Goal: Task Accomplishment & Management: Complete application form

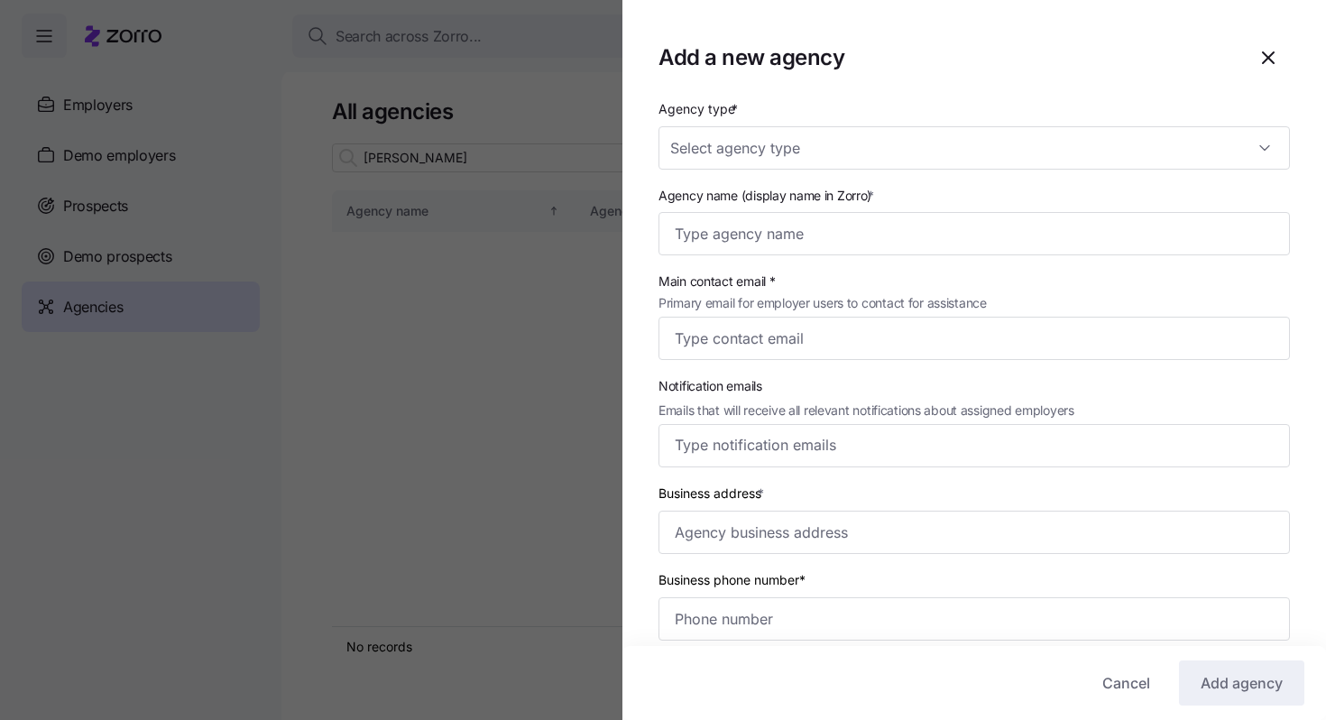
click at [312, 184] on div at bounding box center [663, 360] width 1326 height 720
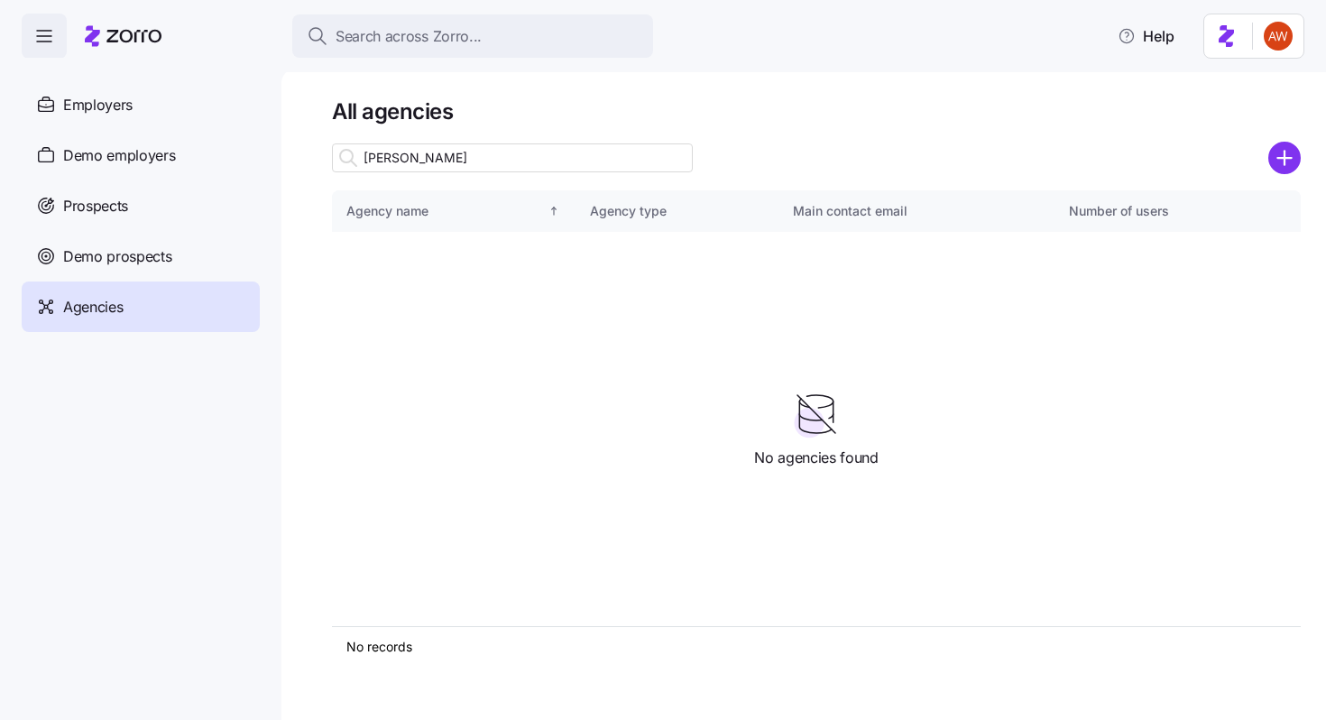
click at [188, 286] on div "Agencies" at bounding box center [141, 306] width 238 height 51
click at [186, 307] on div "Agencies" at bounding box center [141, 306] width 238 height 51
click at [539, 160] on input "[PERSON_NAME]" at bounding box center [512, 157] width 361 height 29
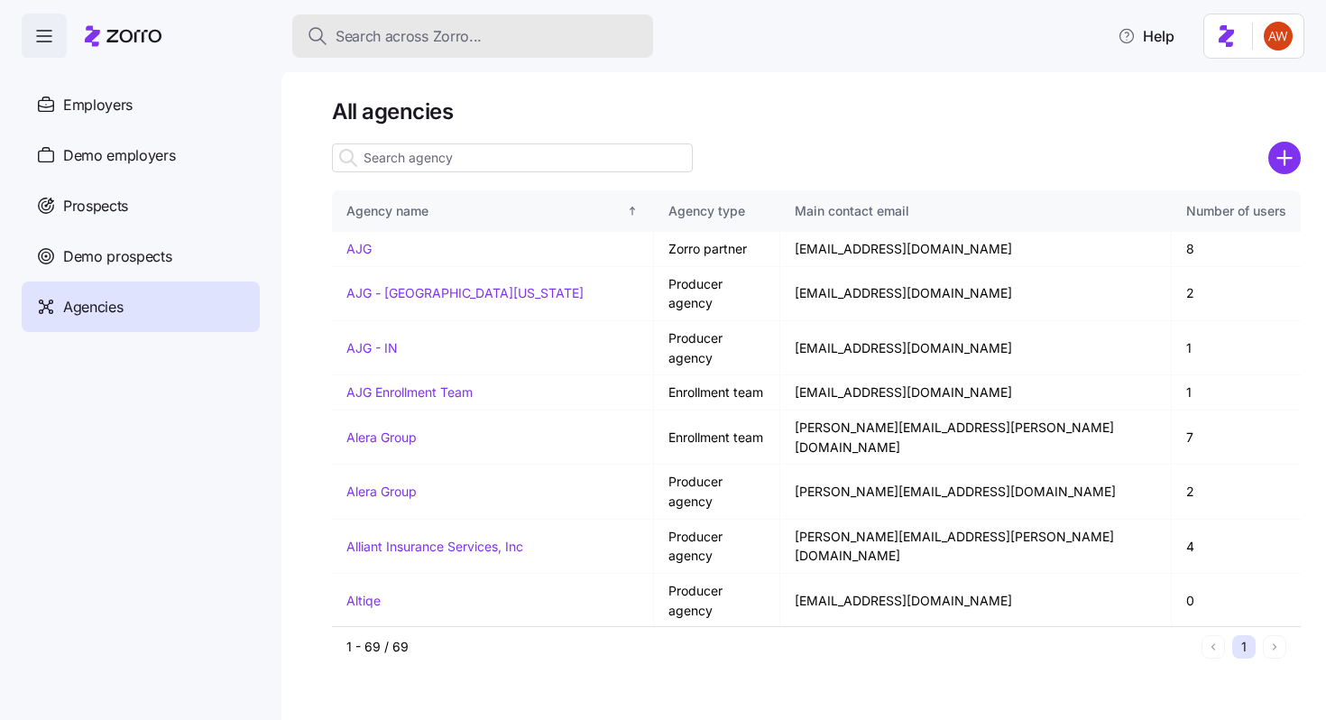
click at [384, 41] on span "Search across Zorro..." at bounding box center [409, 36] width 146 height 23
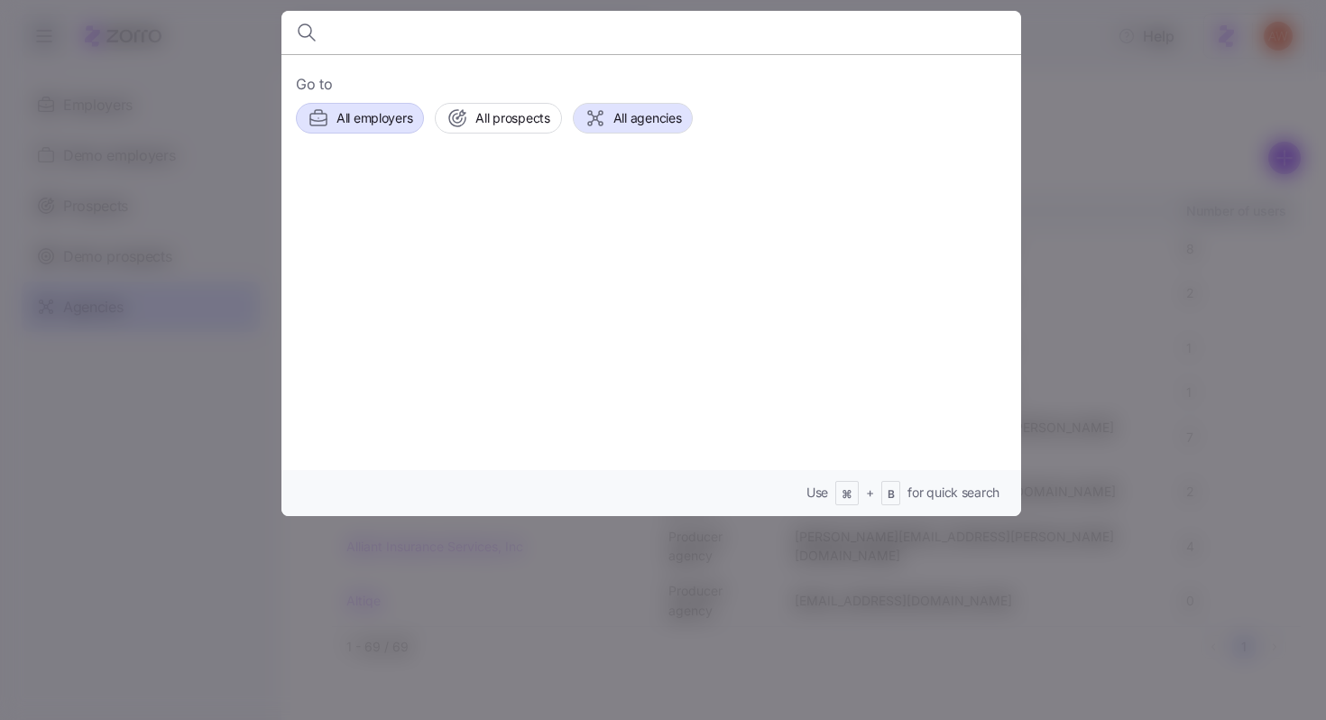
click at [336, 109] on div "All employers" at bounding box center [360, 118] width 105 height 22
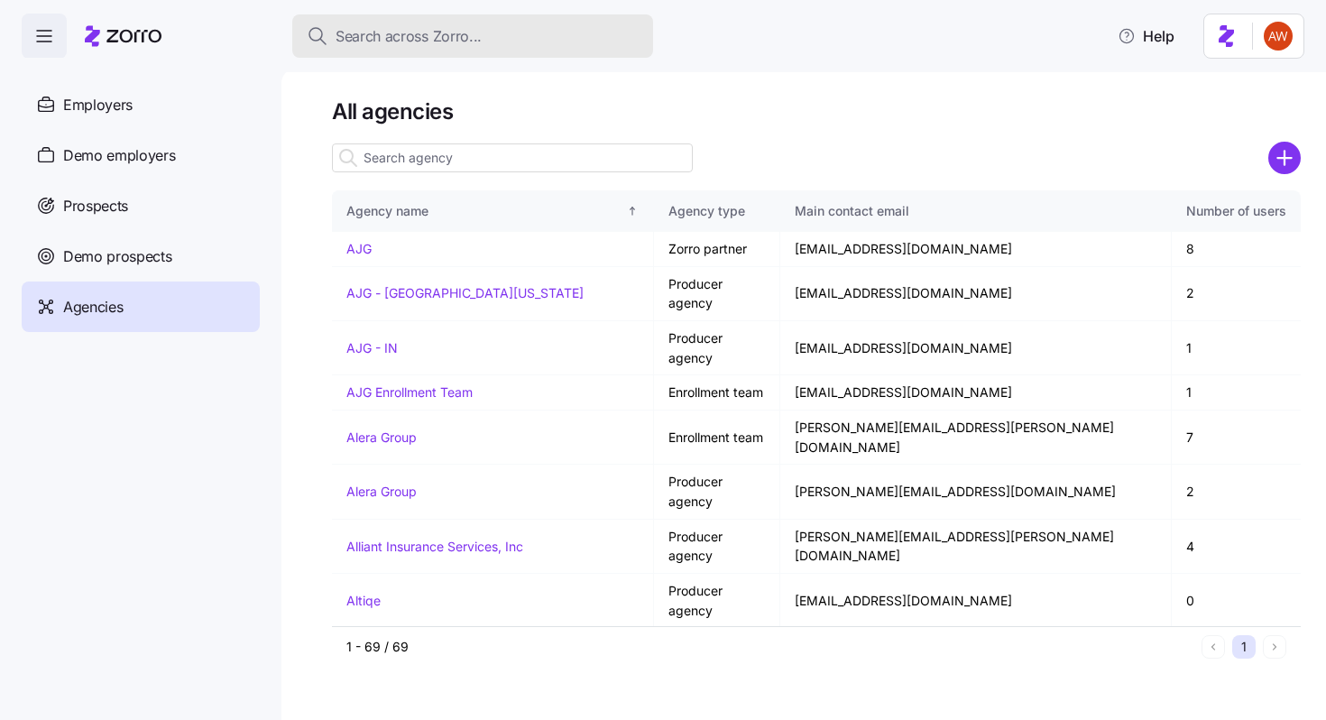
click at [358, 32] on span "Search across Zorro..." at bounding box center [409, 36] width 146 height 23
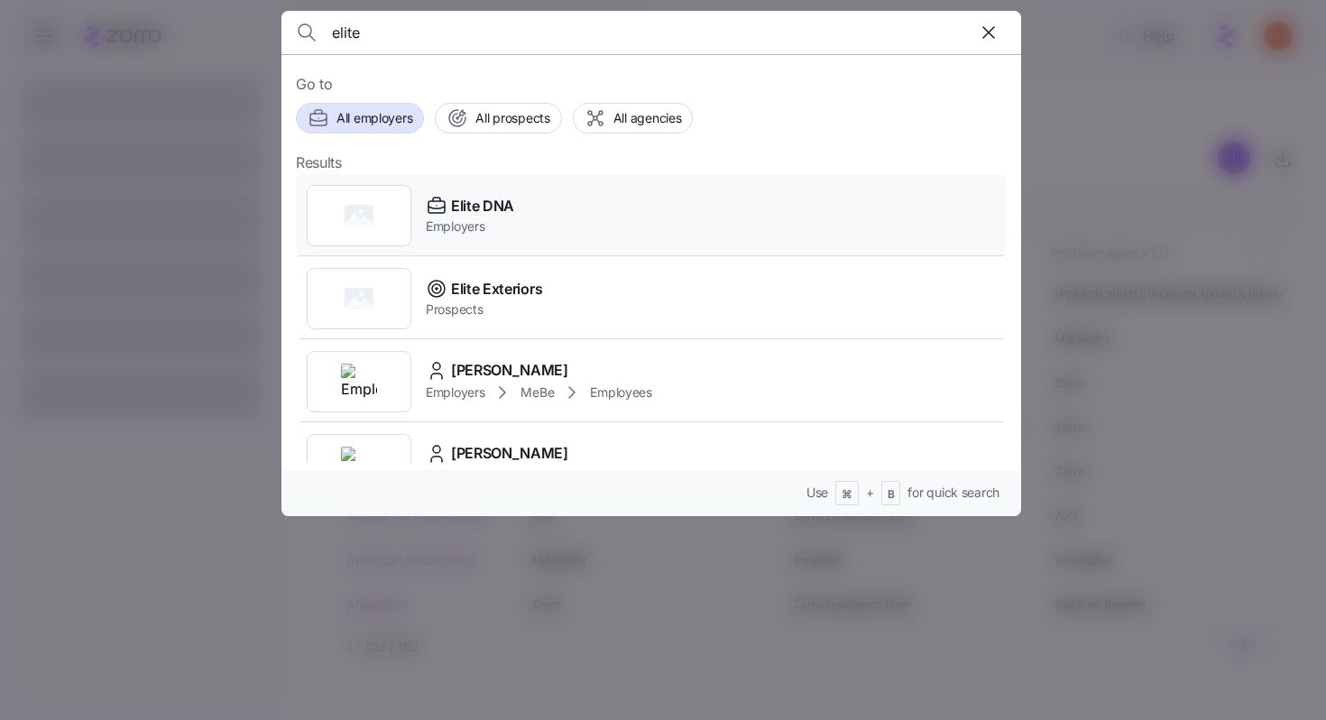
type input "elite"
click at [468, 207] on span "Elite DNA" at bounding box center [482, 206] width 63 height 23
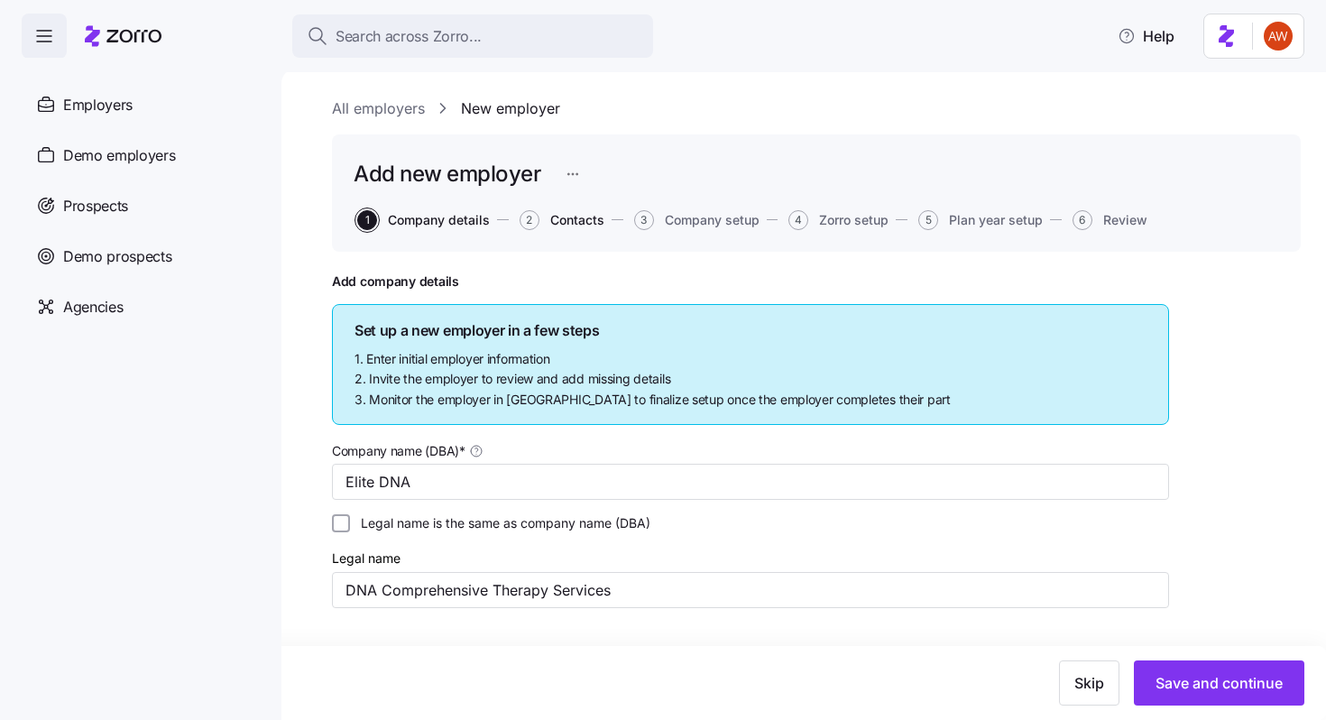
click at [585, 221] on span "Contacts" at bounding box center [577, 220] width 54 height 13
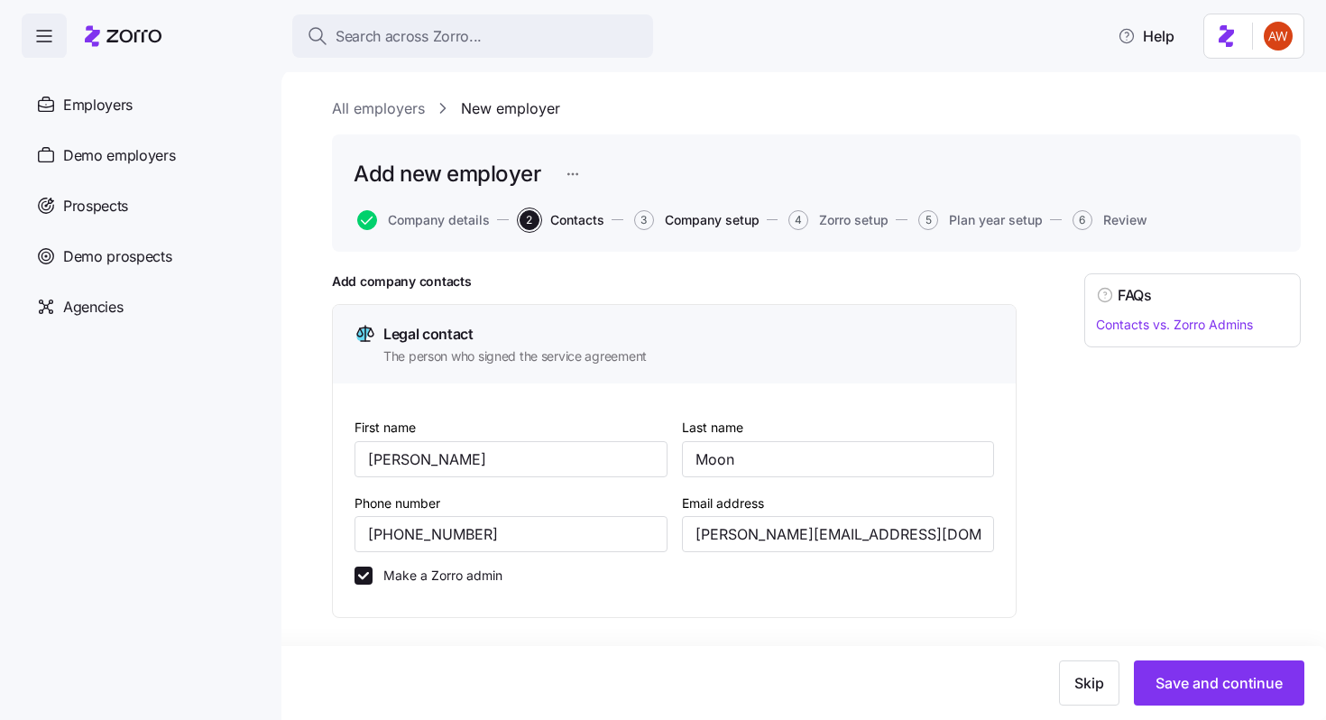
click at [692, 219] on span "Company setup" at bounding box center [712, 220] width 95 height 13
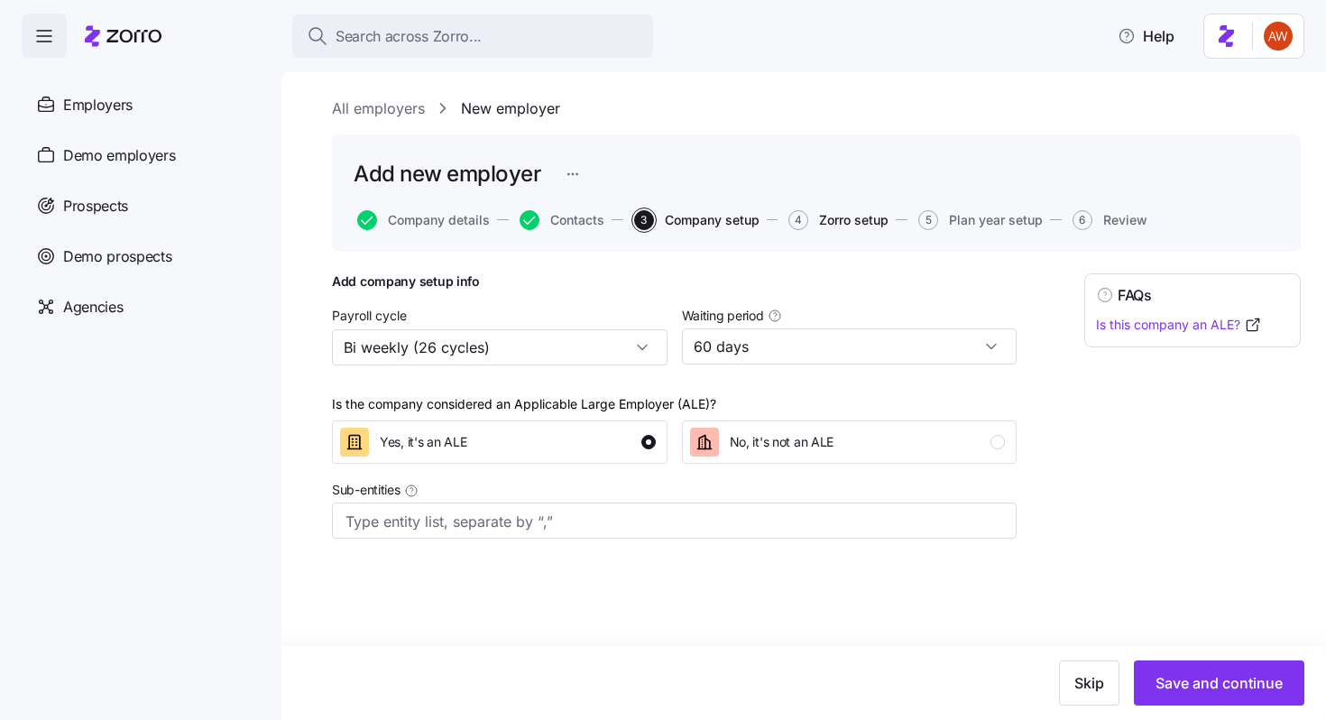
click at [834, 223] on span "Zorro setup" at bounding box center [853, 220] width 69 height 13
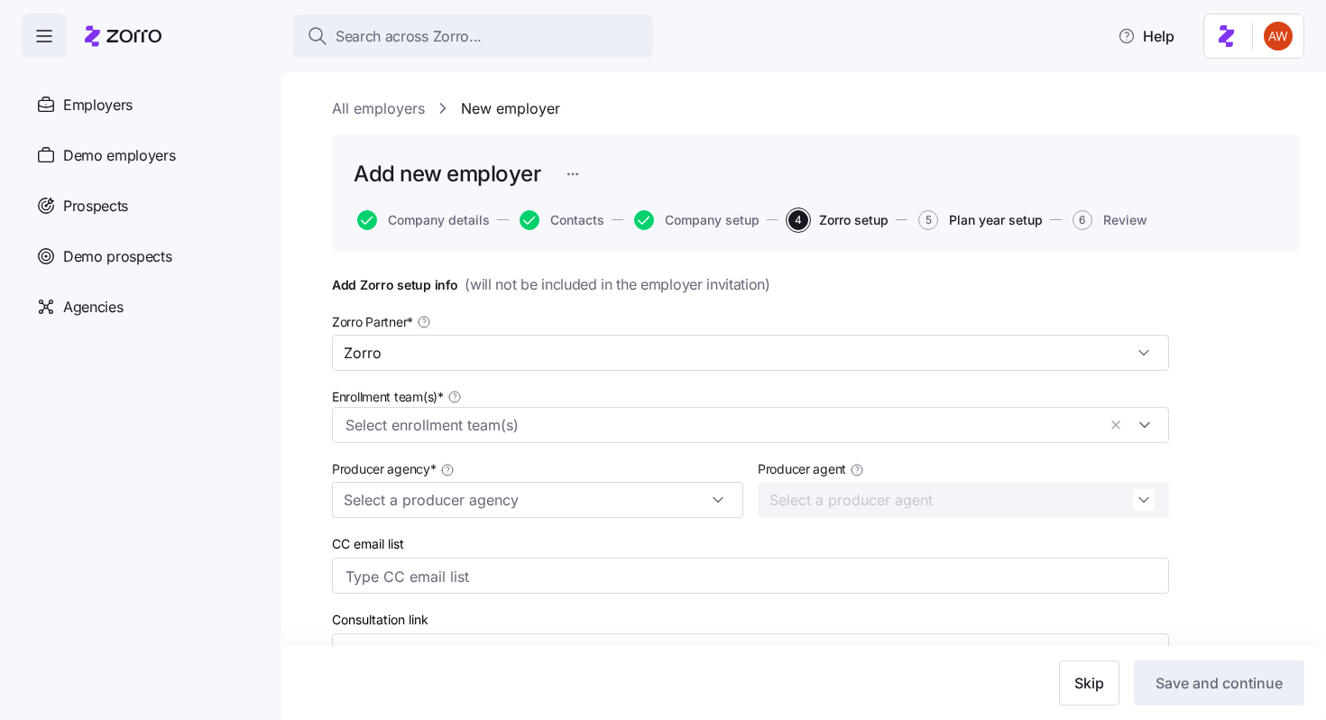
click at [979, 220] on span "Plan year setup" at bounding box center [996, 220] width 94 height 13
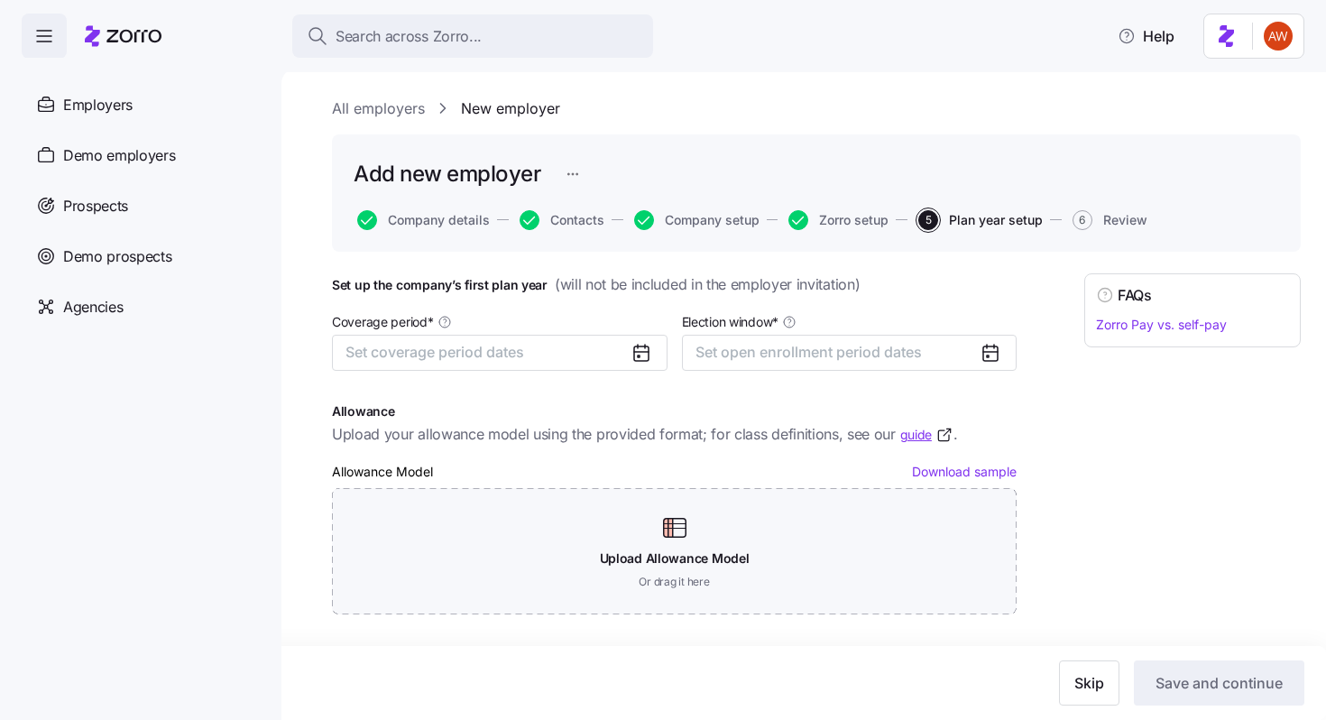
scroll to position [23, 0]
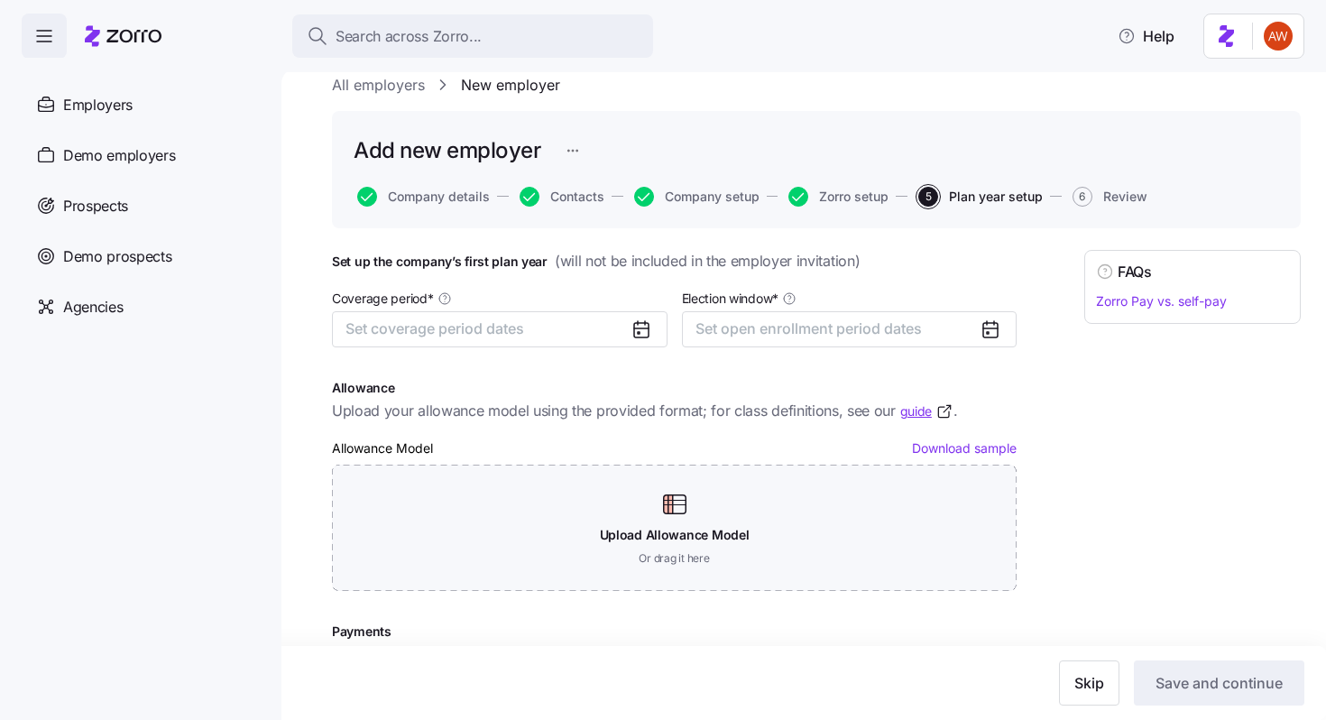
click at [1109, 187] on button "6 Review" at bounding box center [1110, 197] width 75 height 20
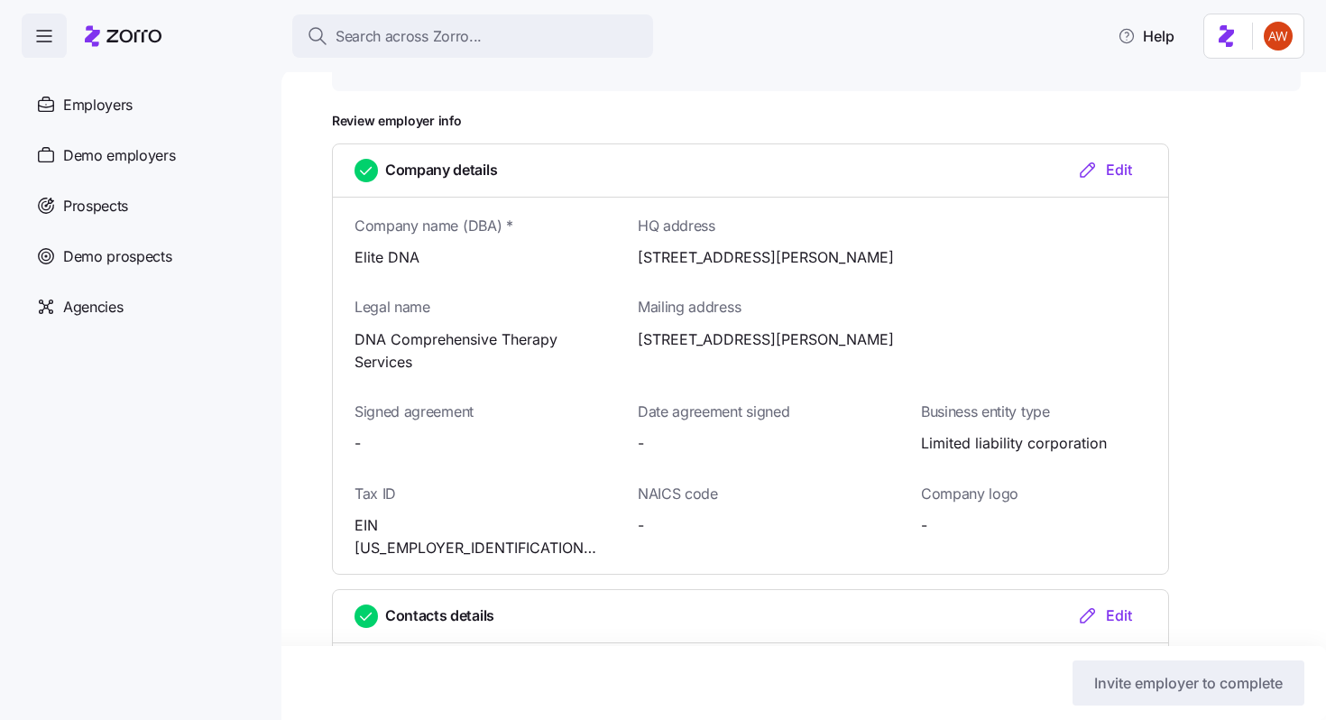
scroll to position [290, 0]
